Goal: Navigation & Orientation: Go to known website

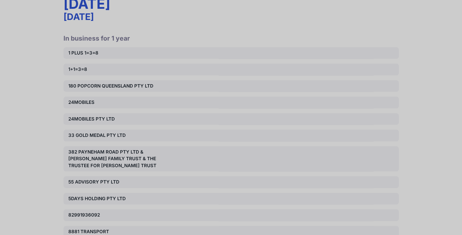
scroll to position [13257, 0]
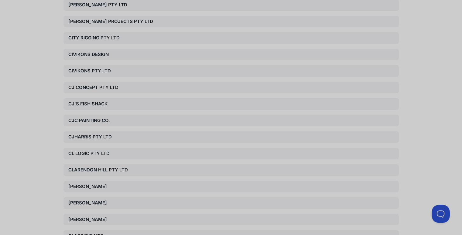
scroll to position [13045, 0]
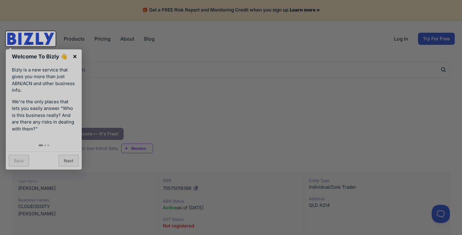
click at [75, 56] on link "×" at bounding box center [75, 56] width 14 height 14
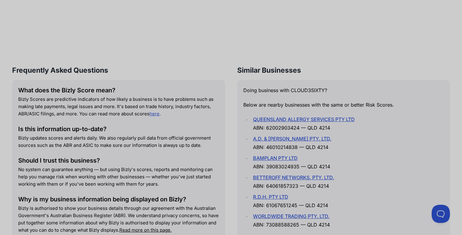
scroll to position [709, 0]
